Goal: Check status: Check status

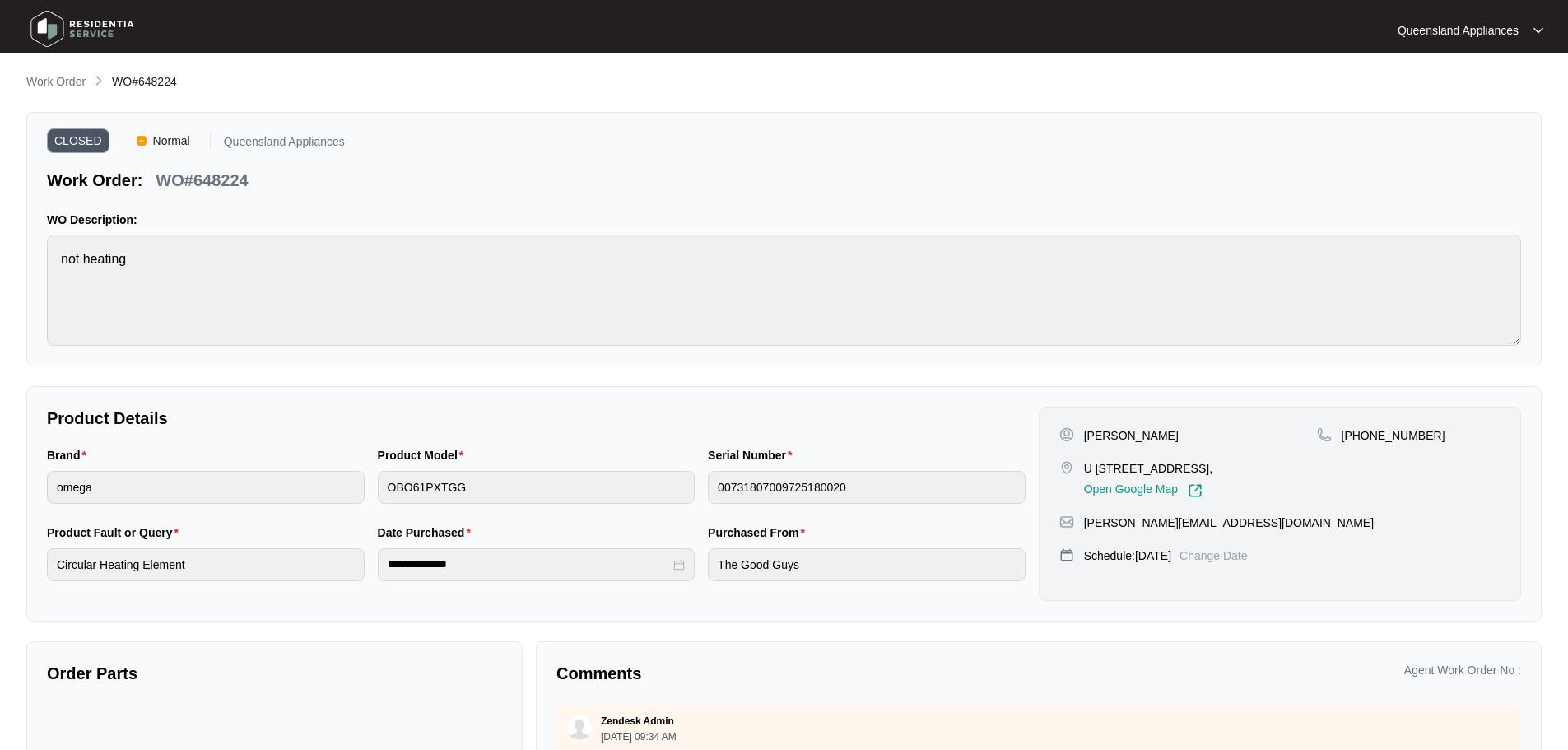
click at [55, 72] on main "**********" at bounding box center [784, 458] width 1568 height 917
click at [54, 72] on main "**********" at bounding box center [784, 458] width 1568 height 917
click at [64, 82] on p "Work Order" at bounding box center [56, 82] width 59 height 17
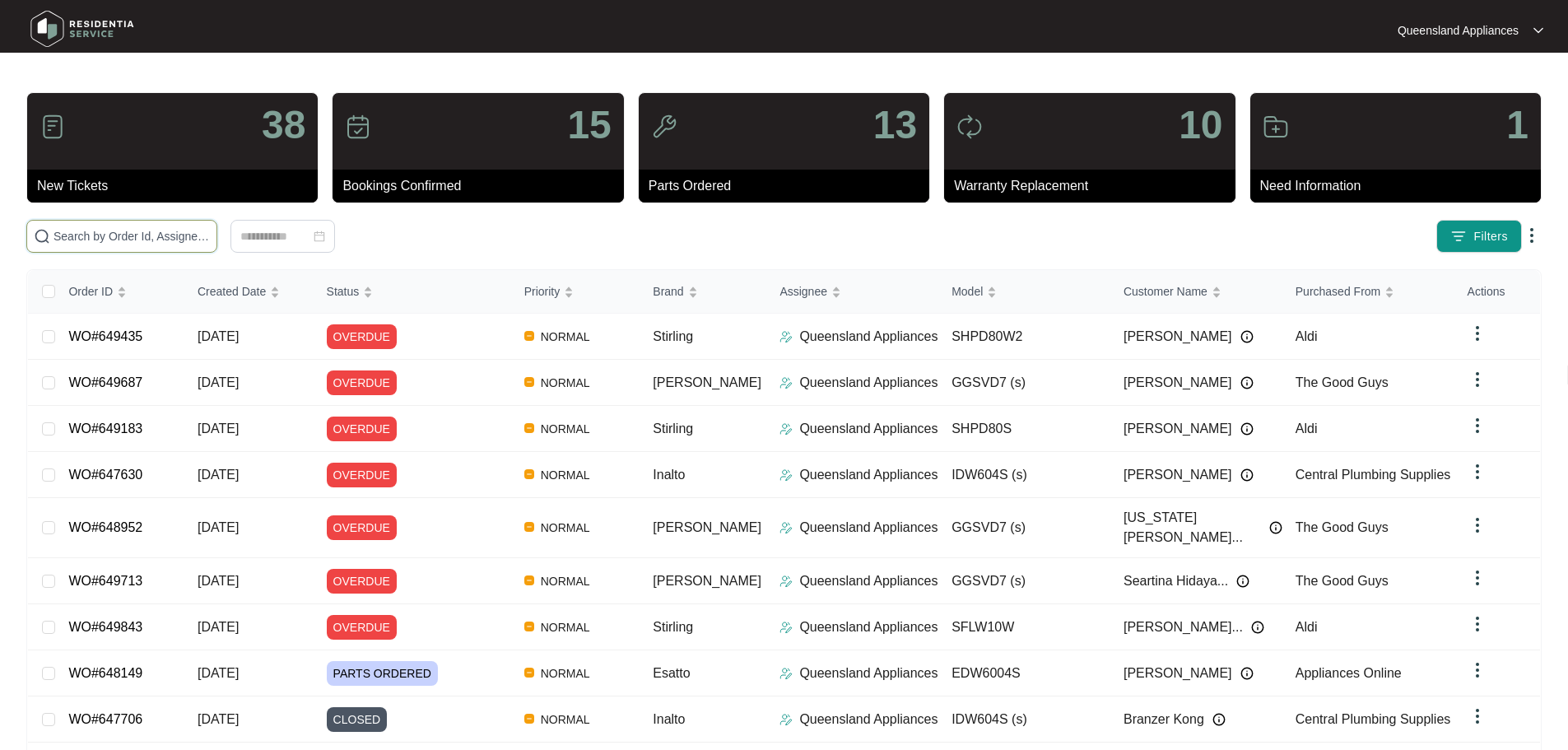
click at [210, 234] on input "text" at bounding box center [132, 237] width 157 height 18
paste input "650493"
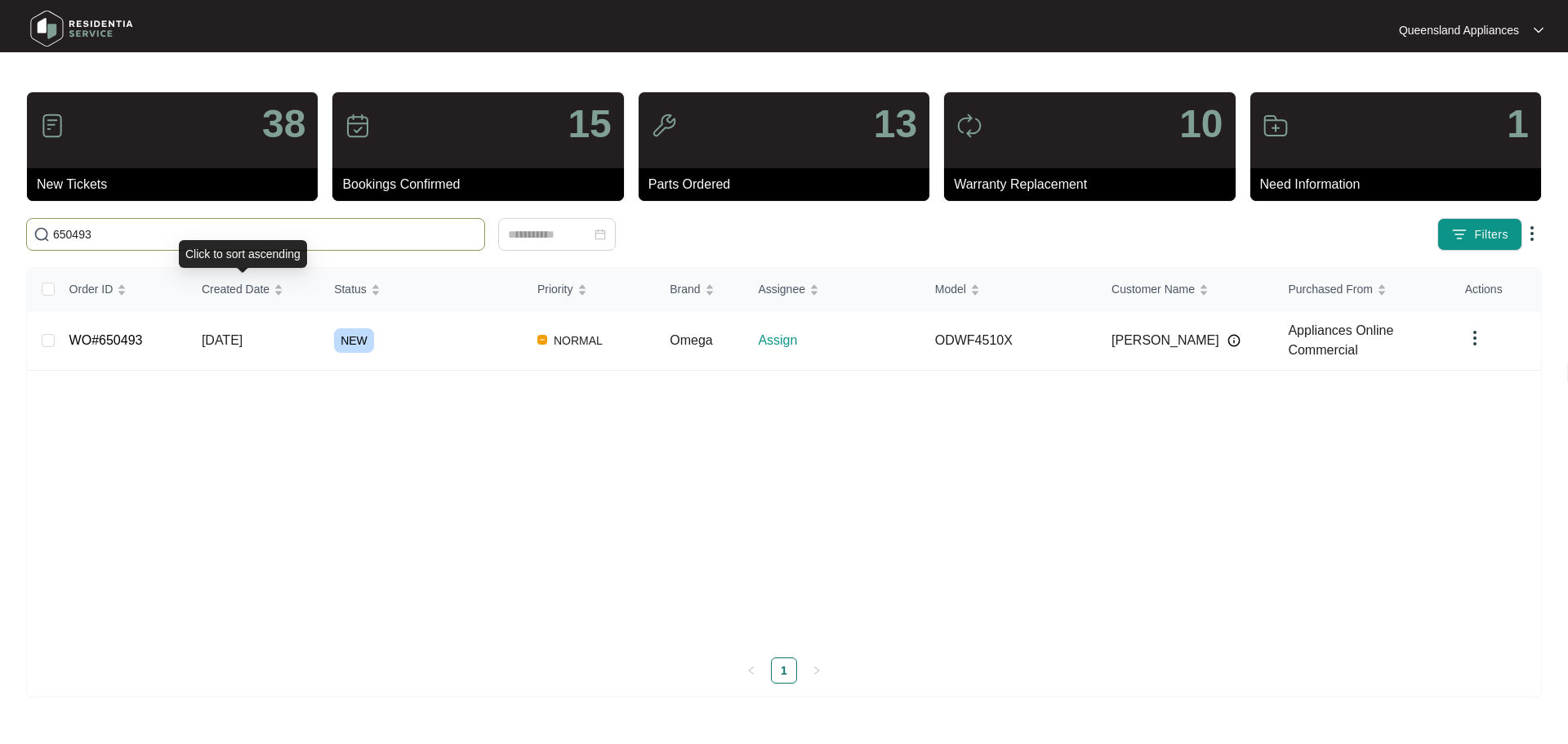
type input "650493"
click at [242, 345] on span "[DATE]" at bounding box center [222, 340] width 41 height 14
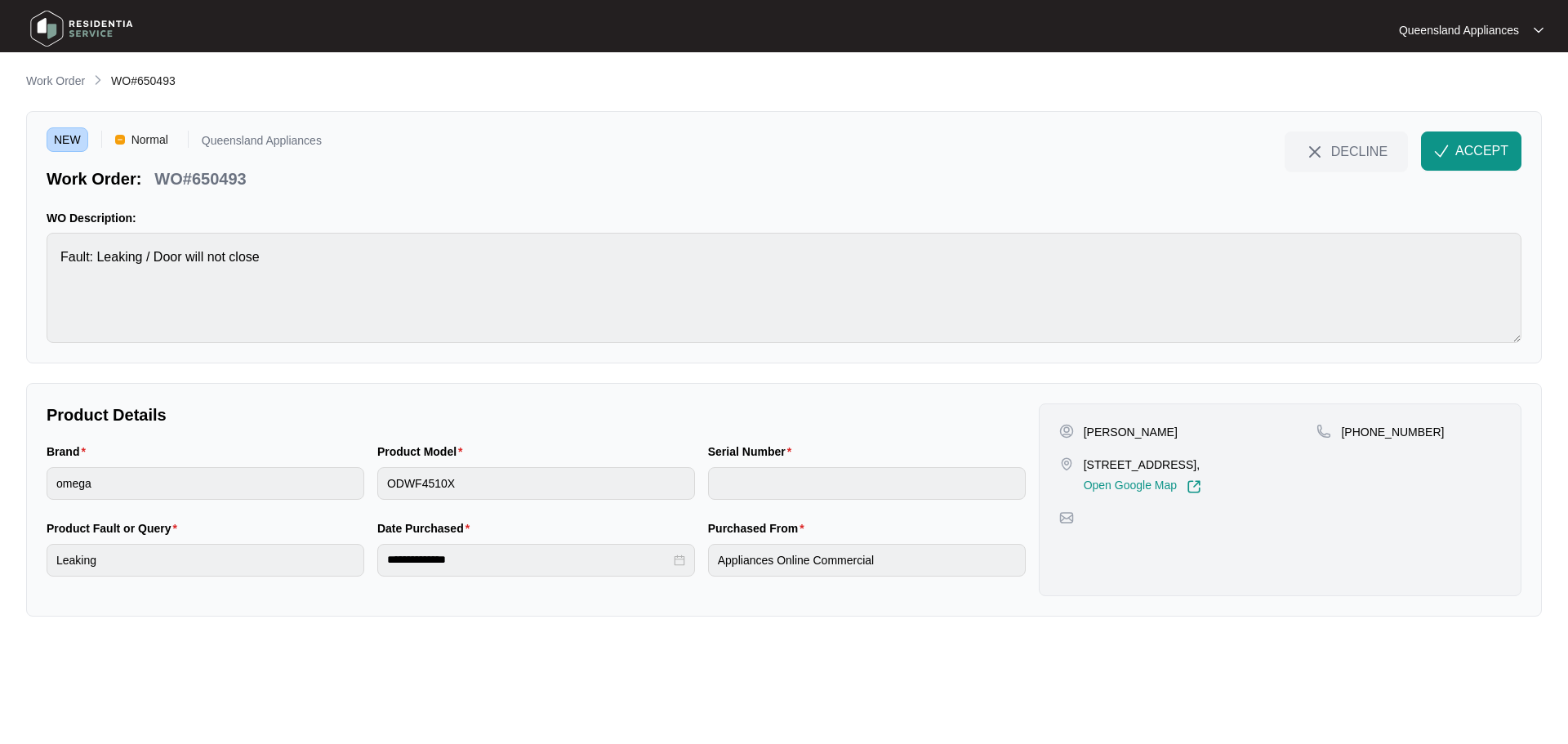
click at [158, 80] on span "WO#650493" at bounding box center [143, 80] width 65 height 13
copy span "650493"
click at [1391, 433] on p "[PHONE_NUMBER]" at bounding box center [1392, 432] width 103 height 16
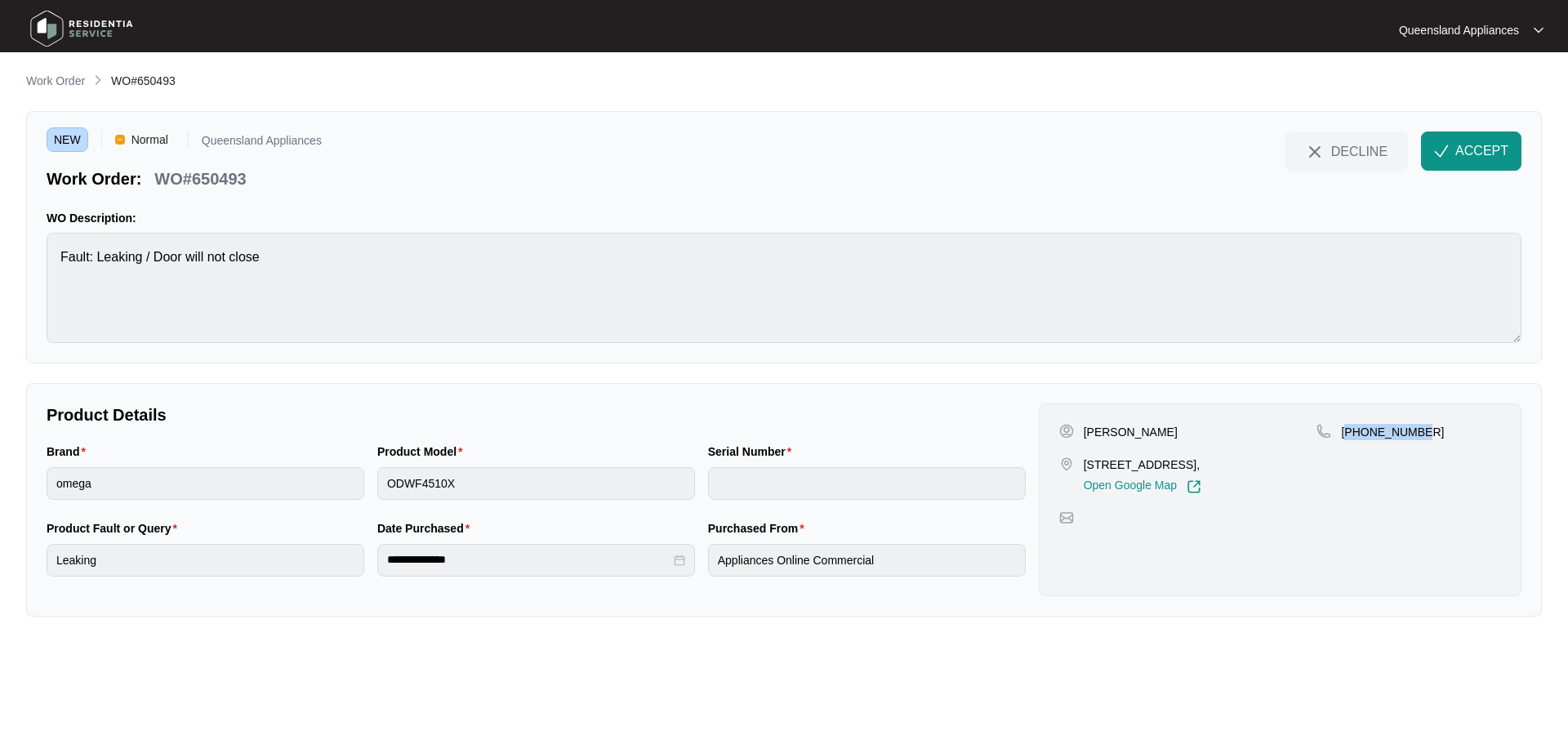
copy p "61427322703"
click at [1440, 152] on img "button" at bounding box center [1441, 151] width 15 height 15
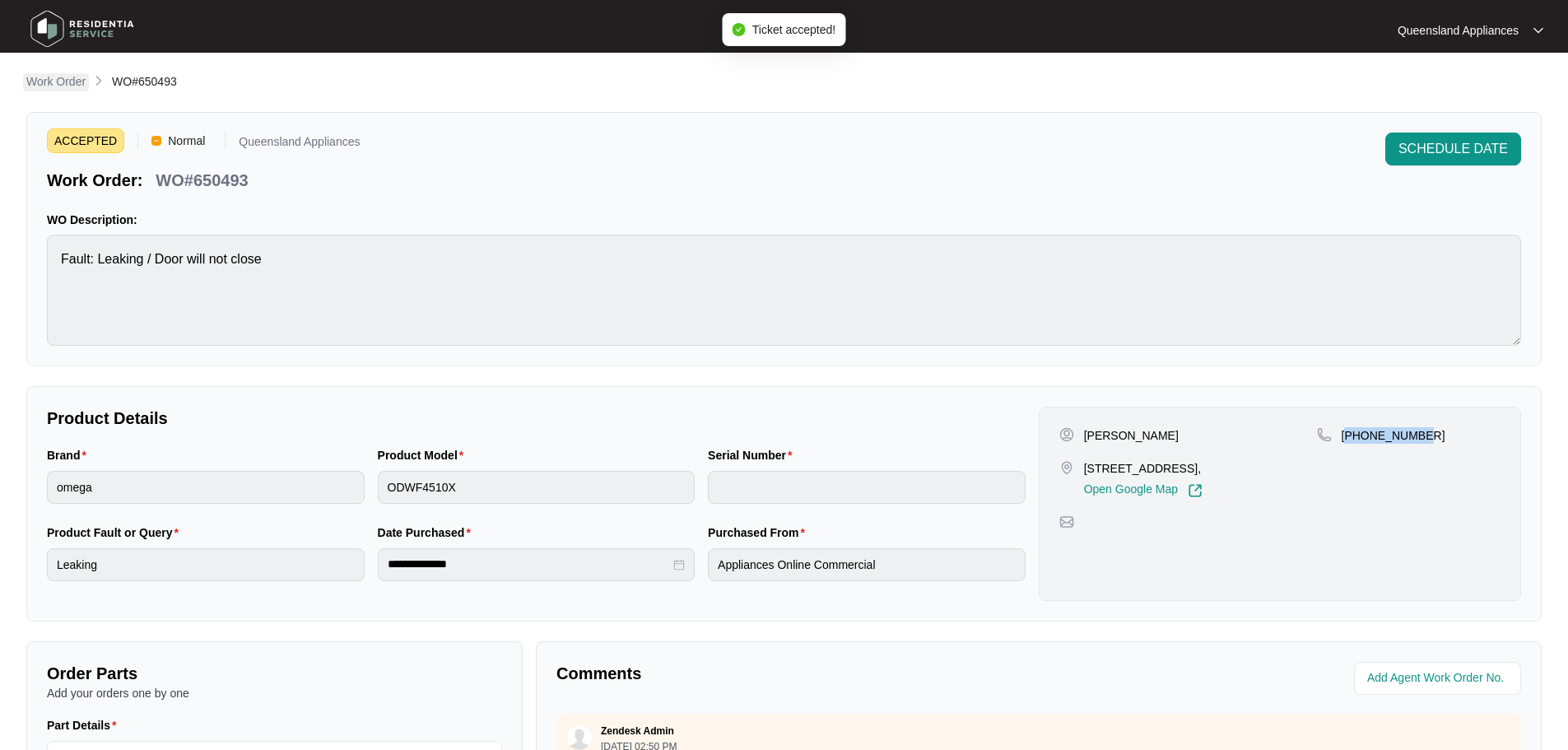
click at [63, 78] on p "Work Order" at bounding box center [56, 82] width 59 height 17
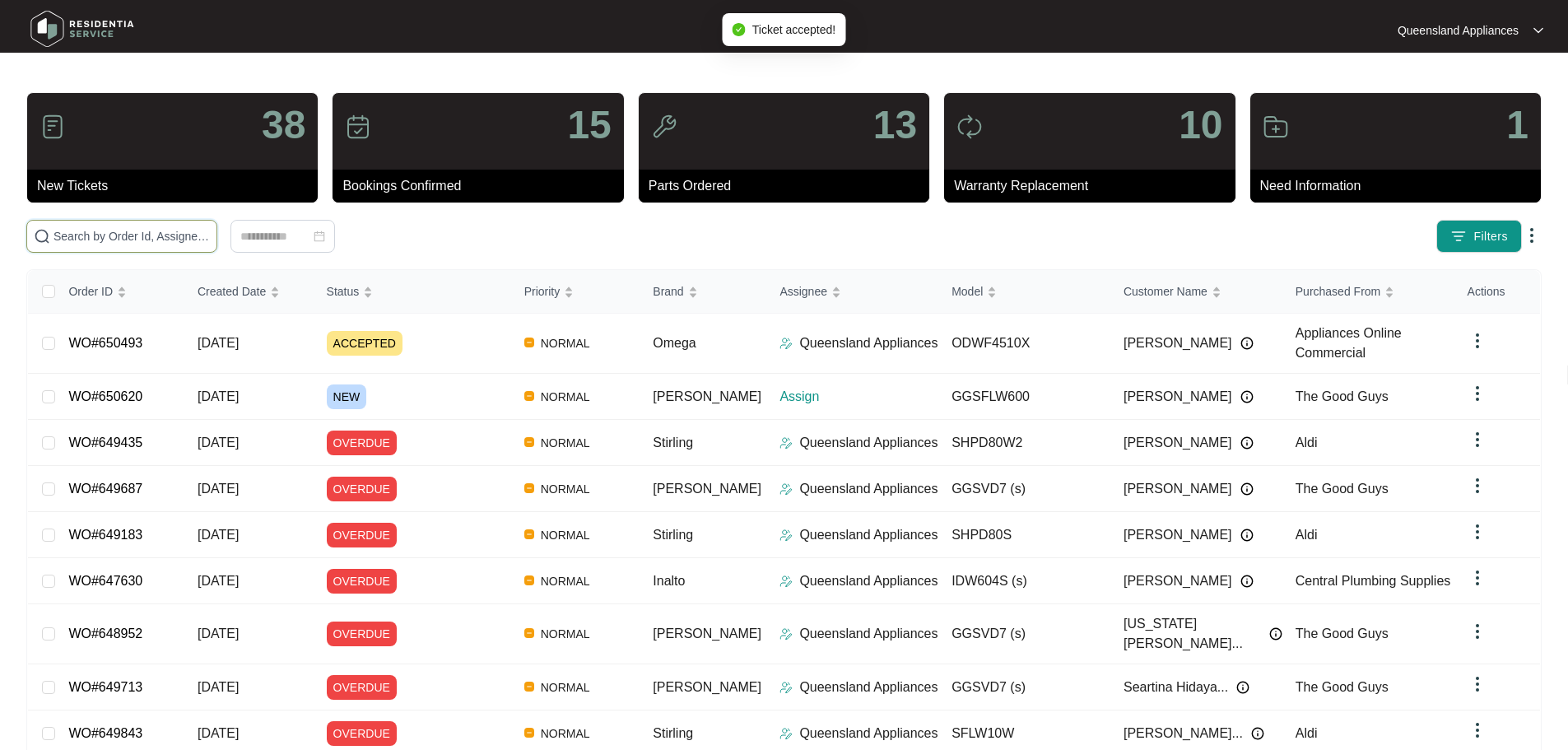
click at [195, 242] on input "text" at bounding box center [132, 237] width 157 height 18
paste input "650620"
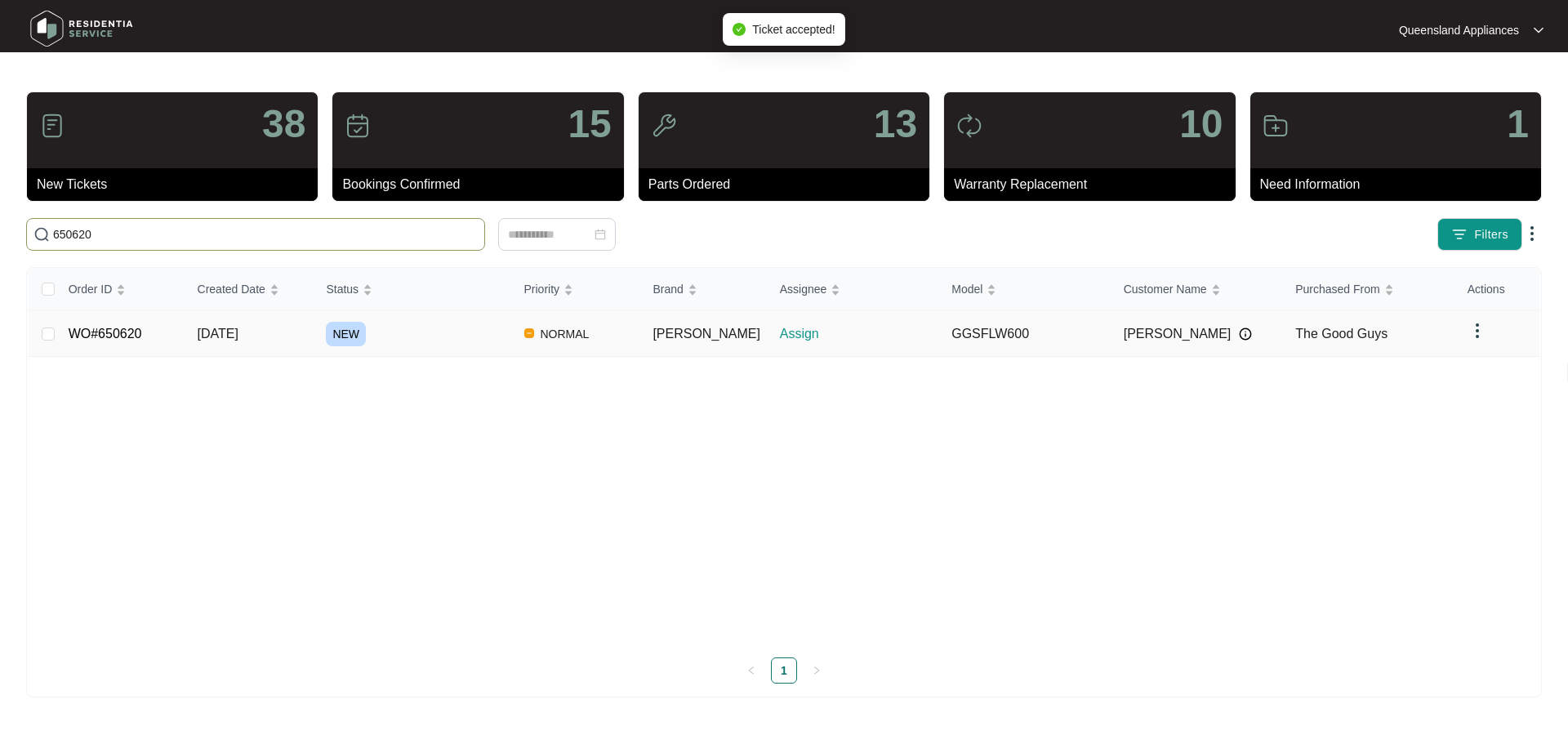
type input "650620"
click at [485, 331] on div "NEW" at bounding box center [418, 334] width 185 height 25
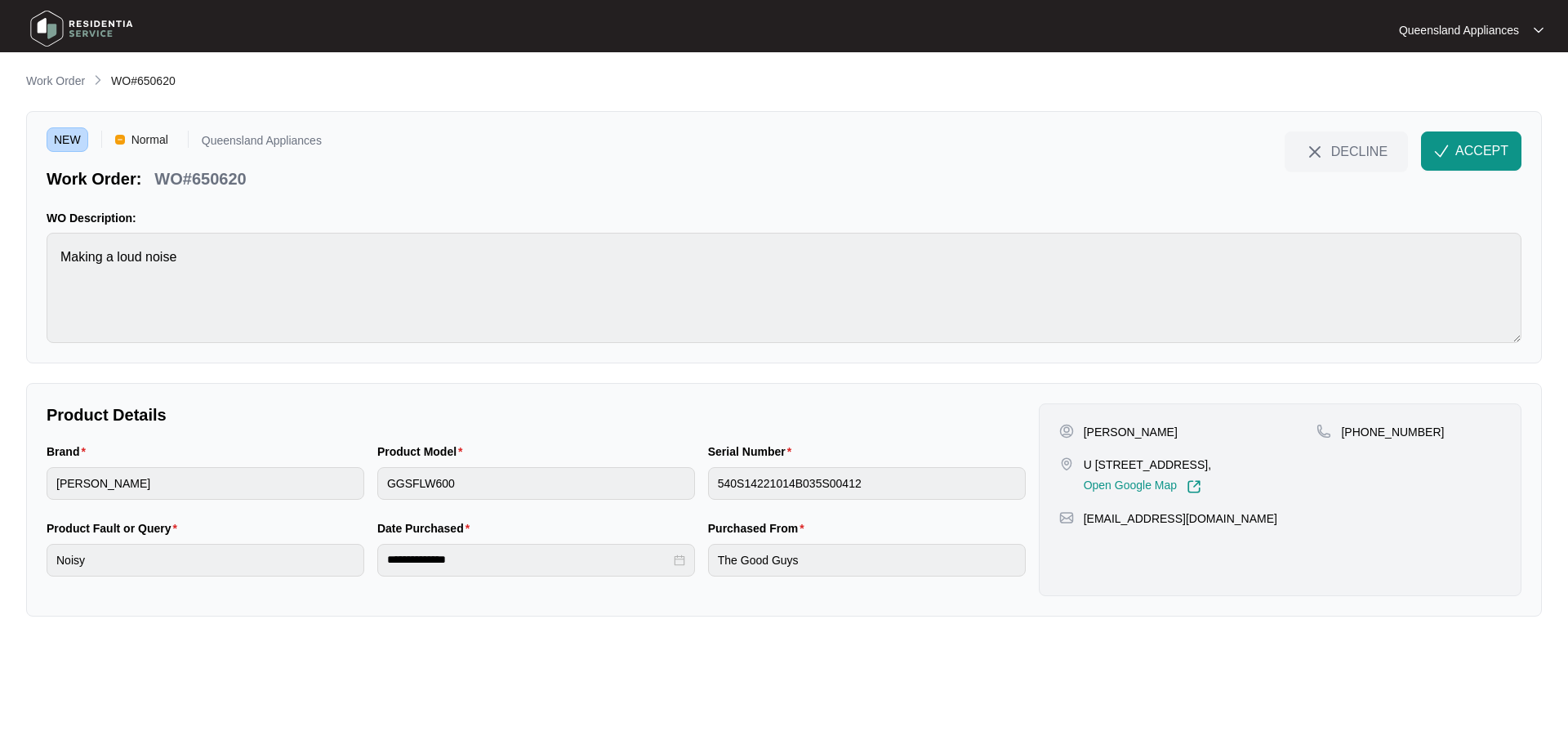
click at [1379, 437] on p "[PHONE_NUMBER]" at bounding box center [1392, 432] width 103 height 16
copy p "61451813478"
click at [1469, 149] on span "ACCEPT" at bounding box center [1481, 151] width 53 height 19
